Goal: Information Seeking & Learning: Learn about a topic

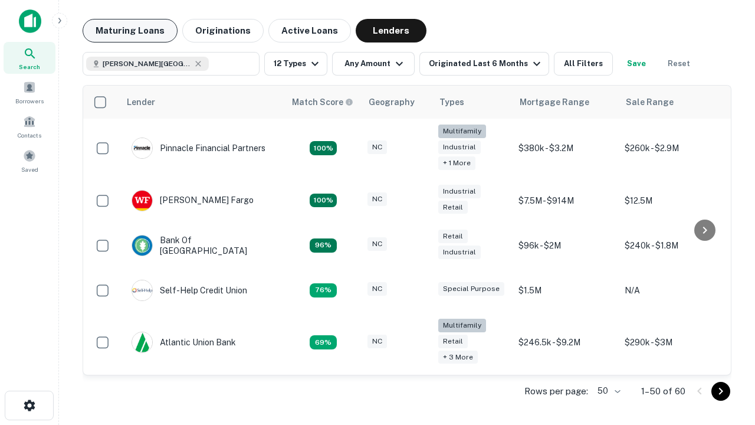
click at [130, 31] on button "Maturing Loans" at bounding box center [130, 31] width 95 height 24
